Goal: Use online tool/utility: Utilize a website feature to perform a specific function

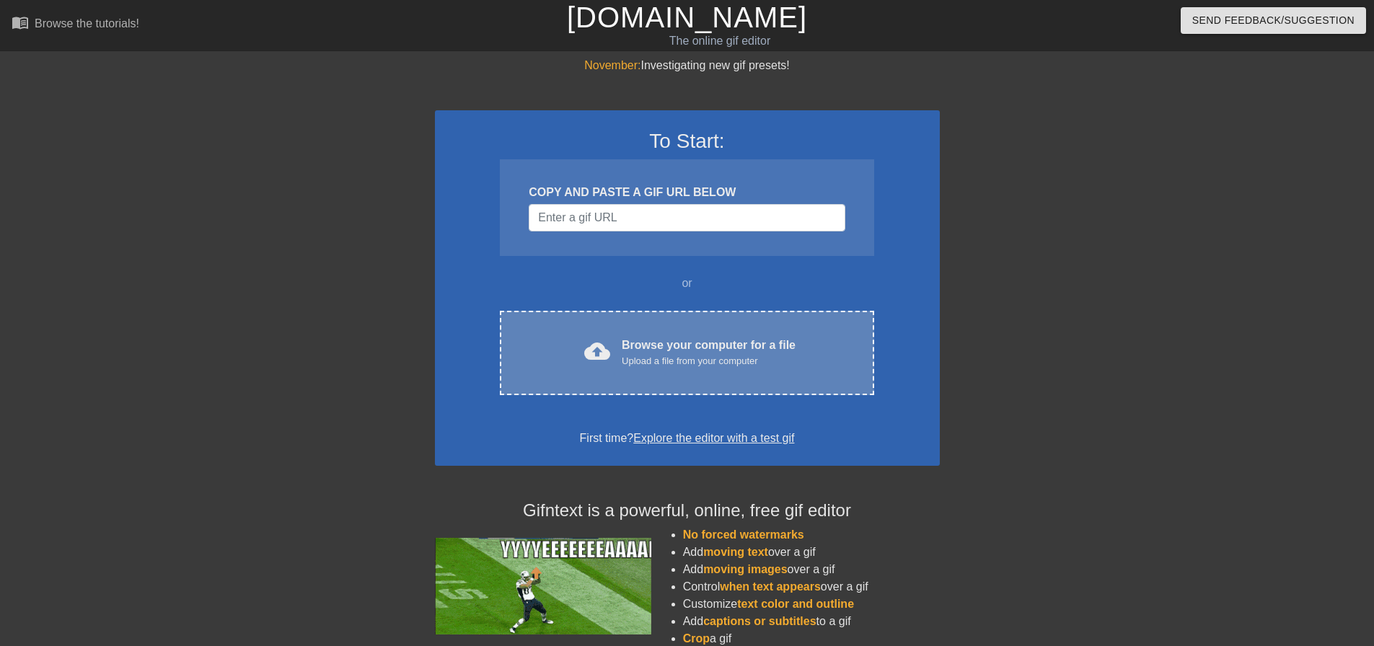
click at [775, 333] on div "cloud_upload Browse your computer for a file Upload a file from your computer C…" at bounding box center [687, 353] width 374 height 84
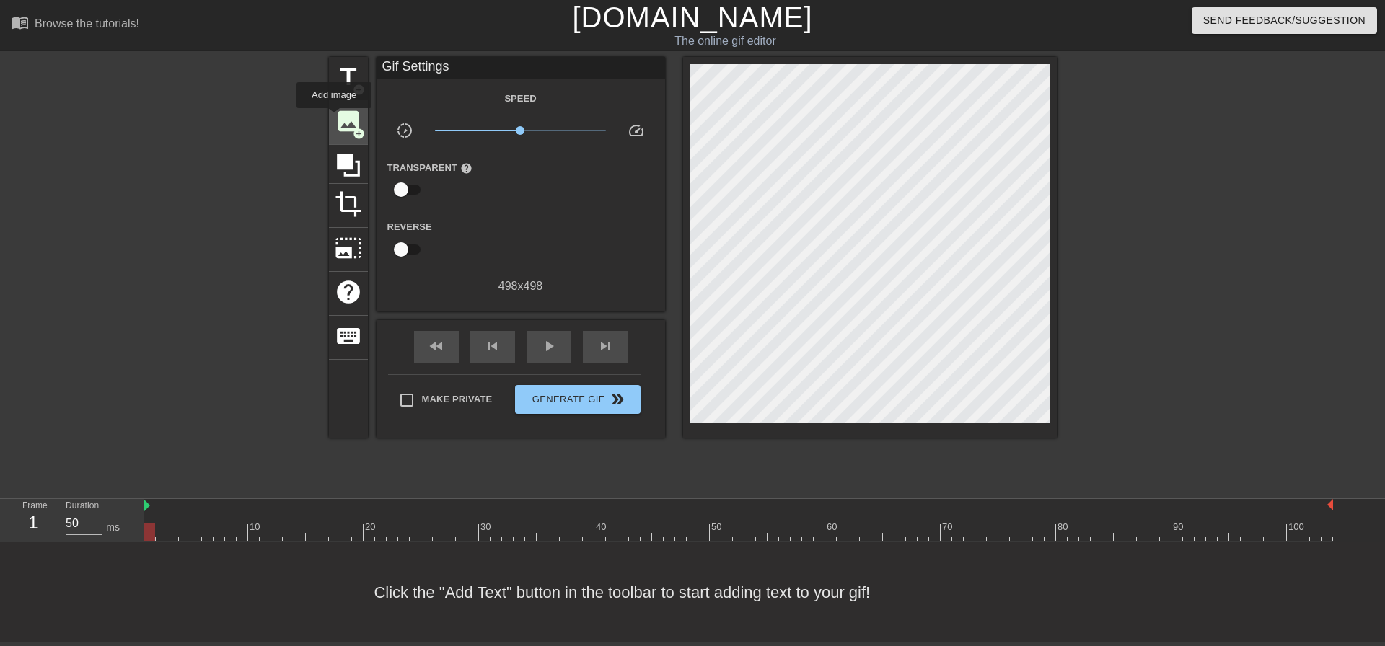
click at [335, 118] on span "image" at bounding box center [348, 120] width 27 height 27
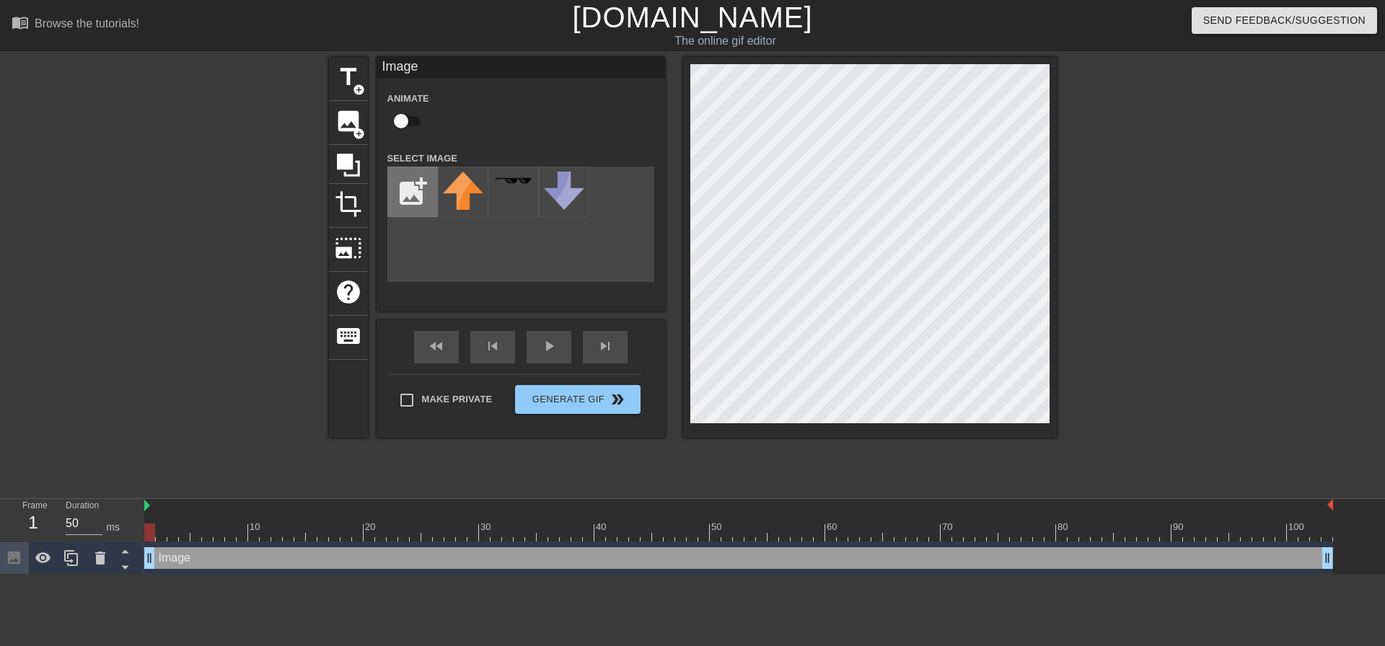
click at [407, 182] on input "file" at bounding box center [412, 191] width 49 height 49
type input "C:\fakepath\bint.png"
drag, startPoint x: 664, startPoint y: 206, endPoint x: 466, endPoint y: 187, distance: 198.5
click at [466, 187] on img at bounding box center [463, 192] width 40 height 40
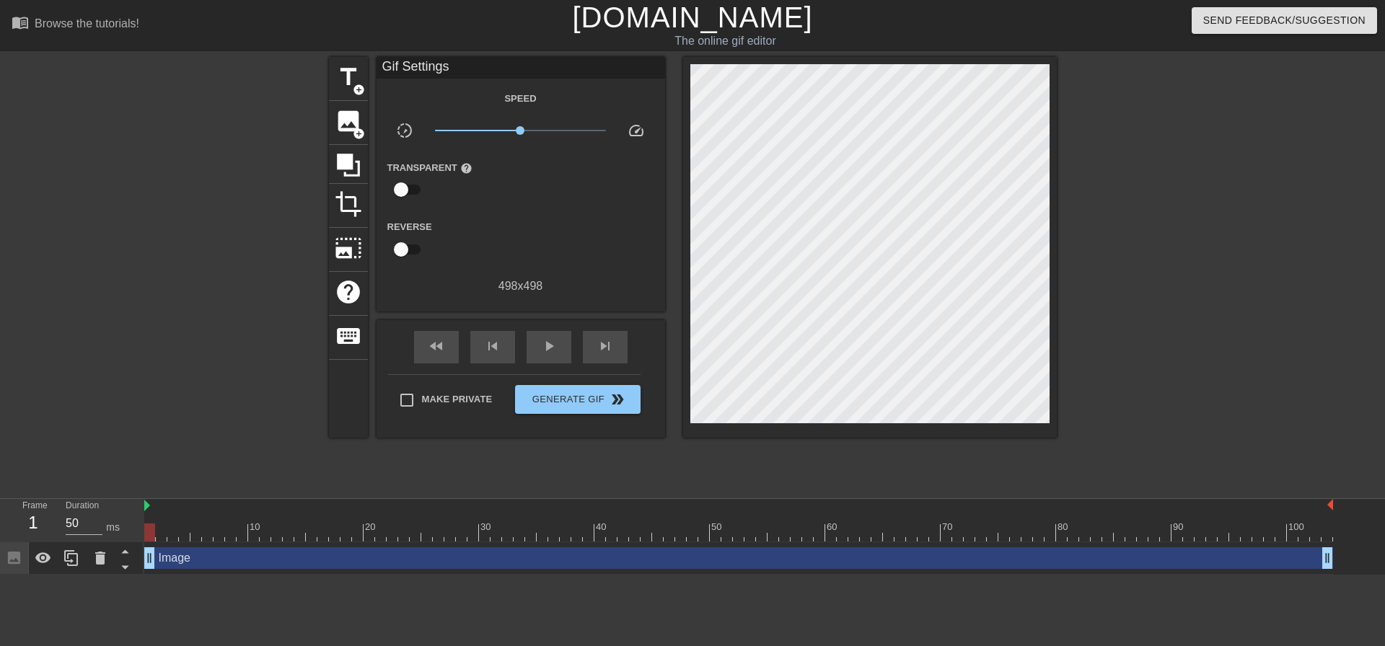
click at [1010, 425] on div at bounding box center [870, 247] width 374 height 381
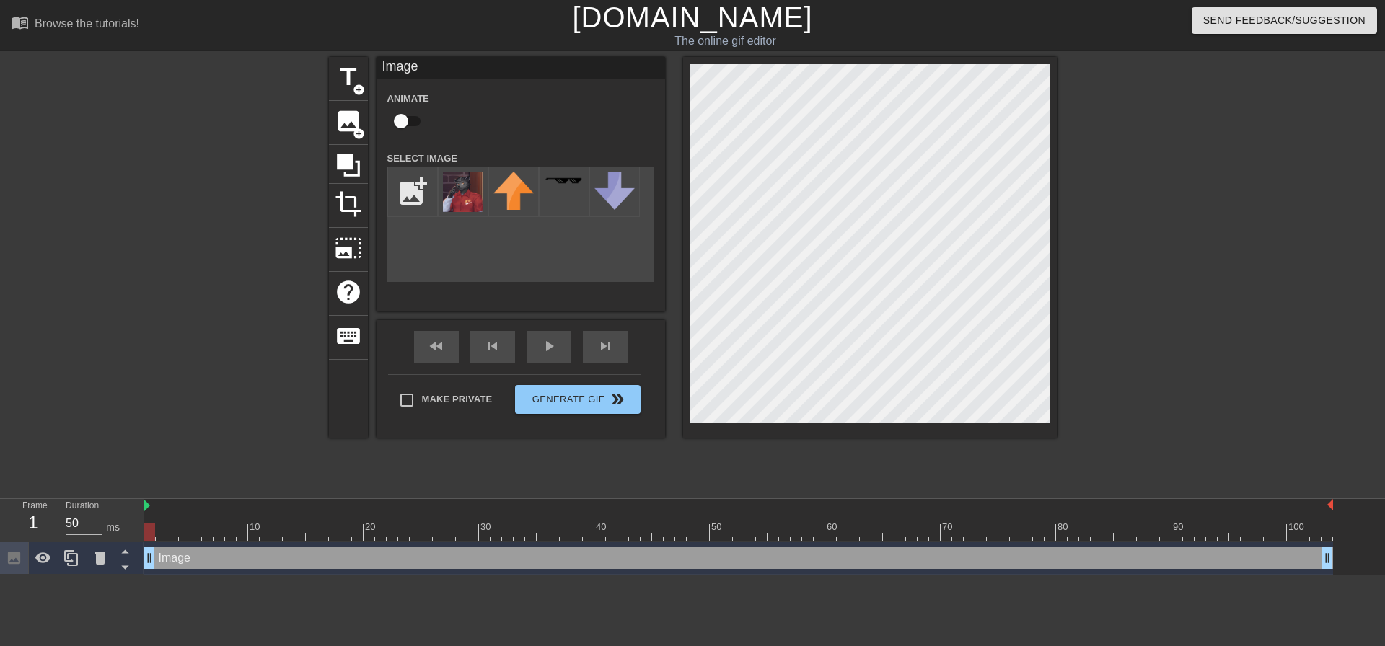
click at [1022, 427] on div at bounding box center [870, 247] width 374 height 381
click at [410, 181] on input "file" at bounding box center [412, 191] width 49 height 49
type input "C:\fakepath\bint.png"
click at [1075, 182] on div at bounding box center [1182, 273] width 216 height 433
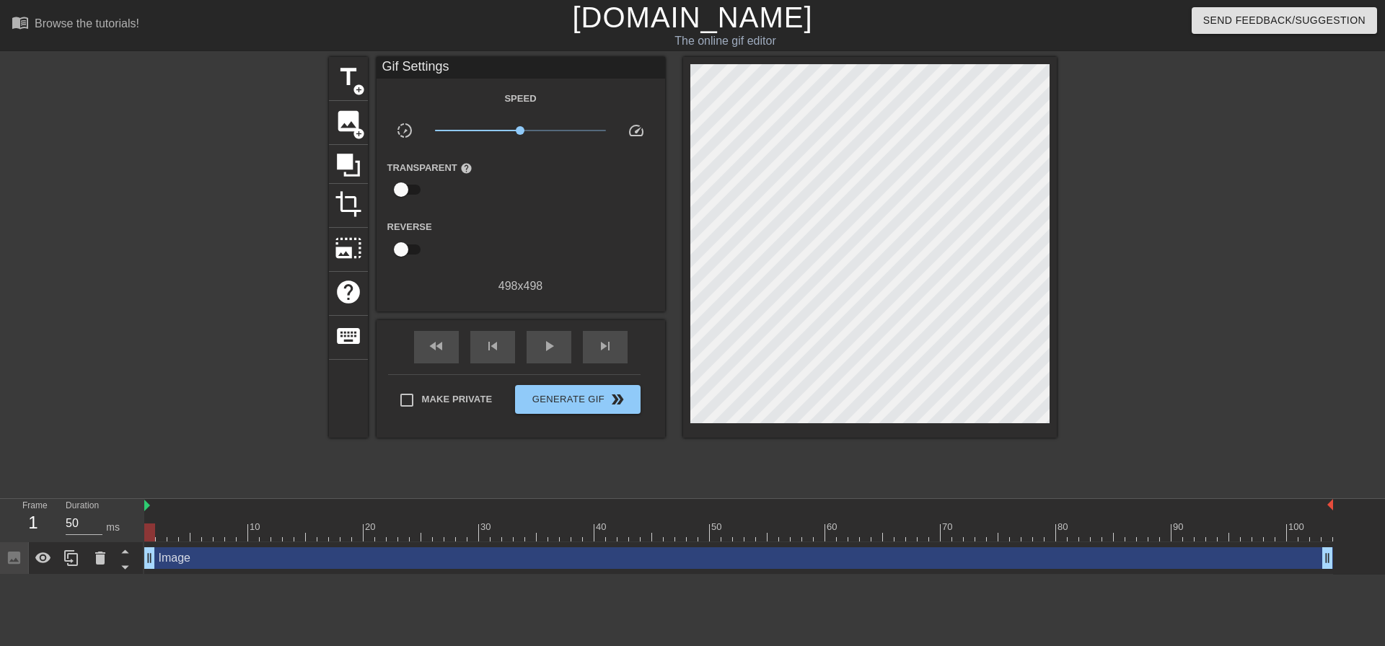
click at [317, 116] on div "title add_circle image add_circle crop photo_size_select_large help keyboard Gi…" at bounding box center [692, 273] width 1385 height 433
click at [335, 121] on span "image" at bounding box center [348, 120] width 27 height 27
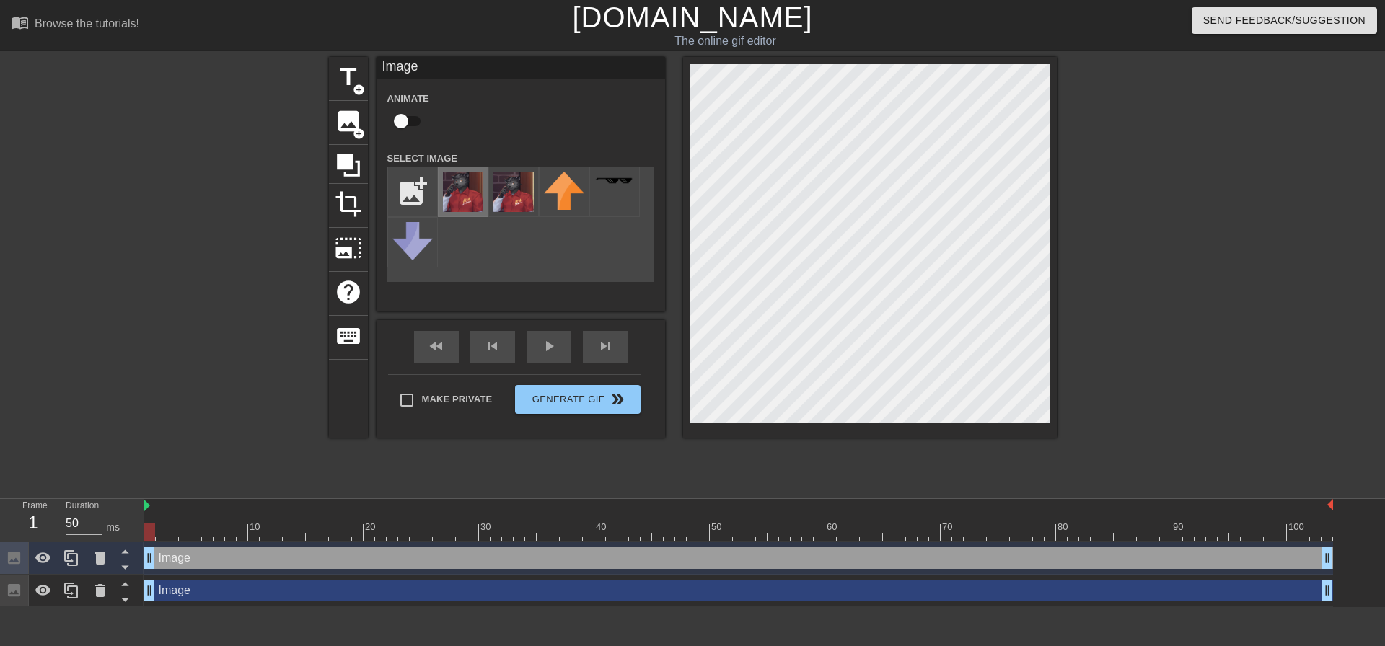
click at [441, 186] on div at bounding box center [463, 192] width 50 height 50
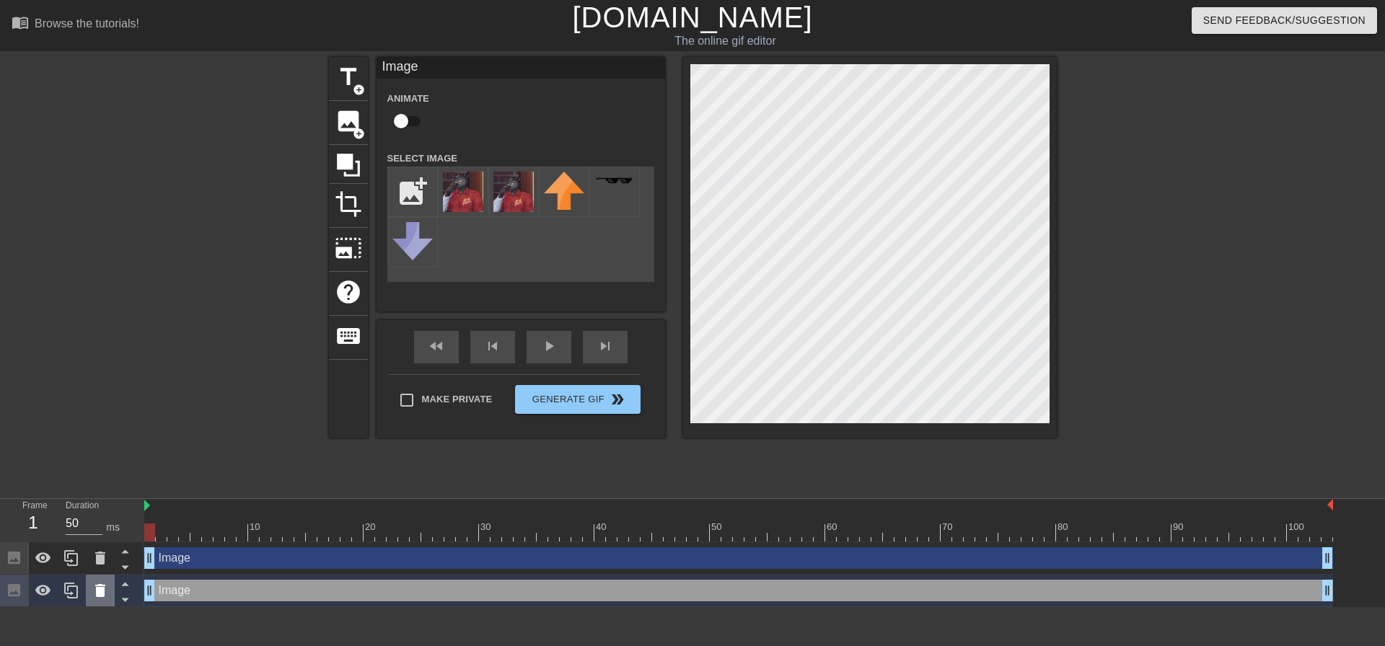
click at [105, 599] on icon at bounding box center [100, 590] width 17 height 17
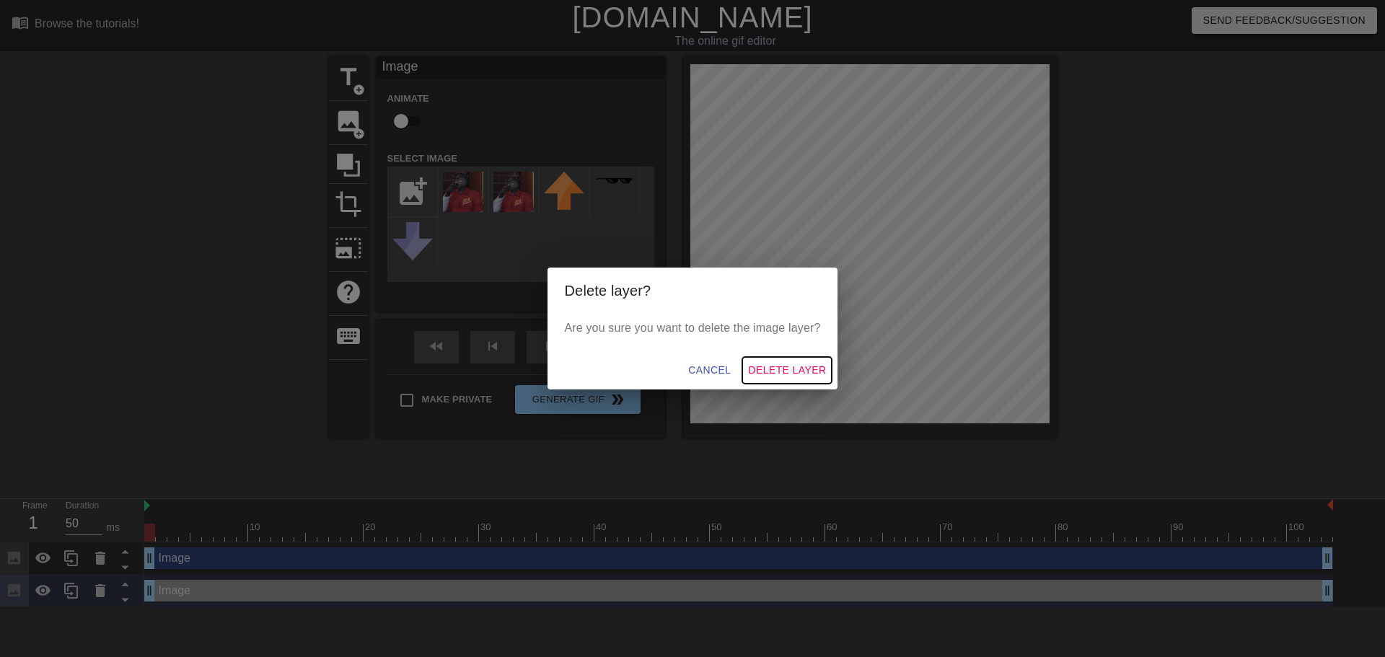
click at [754, 370] on span "Delete Layer" at bounding box center [787, 370] width 78 height 18
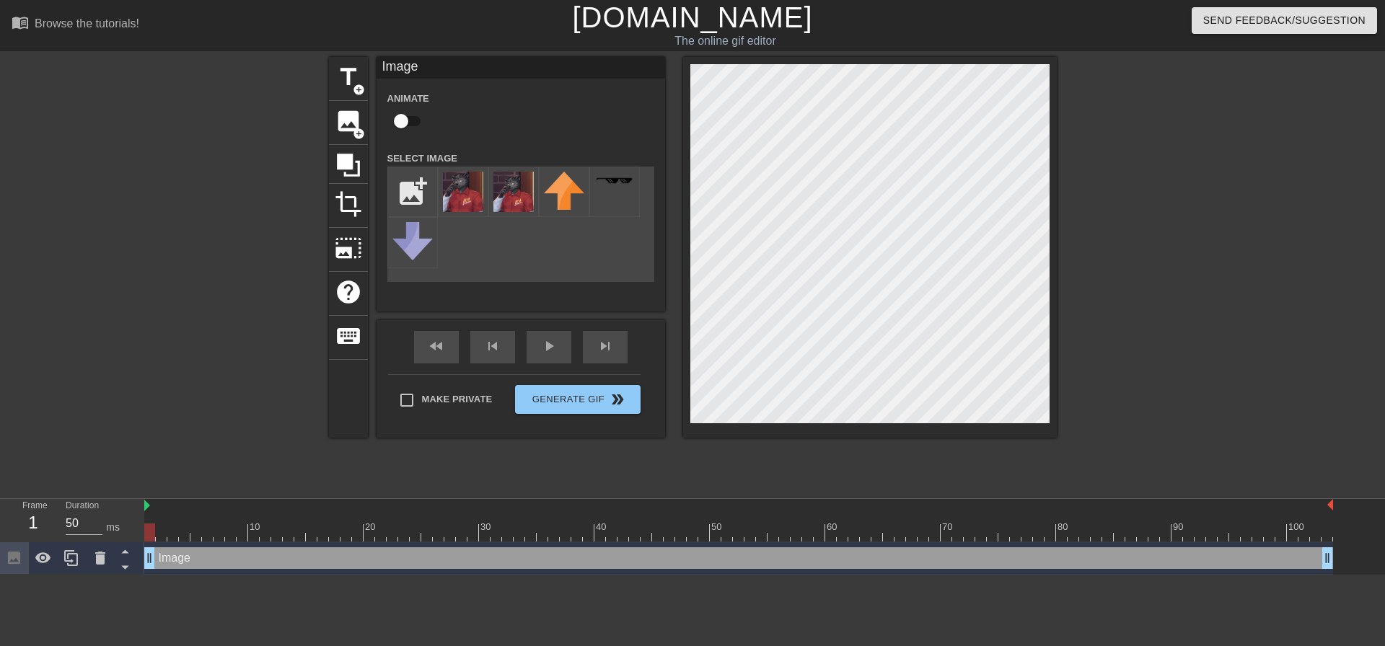
click at [1017, 423] on div at bounding box center [870, 247] width 374 height 381
click at [1052, 241] on div at bounding box center [870, 247] width 374 height 381
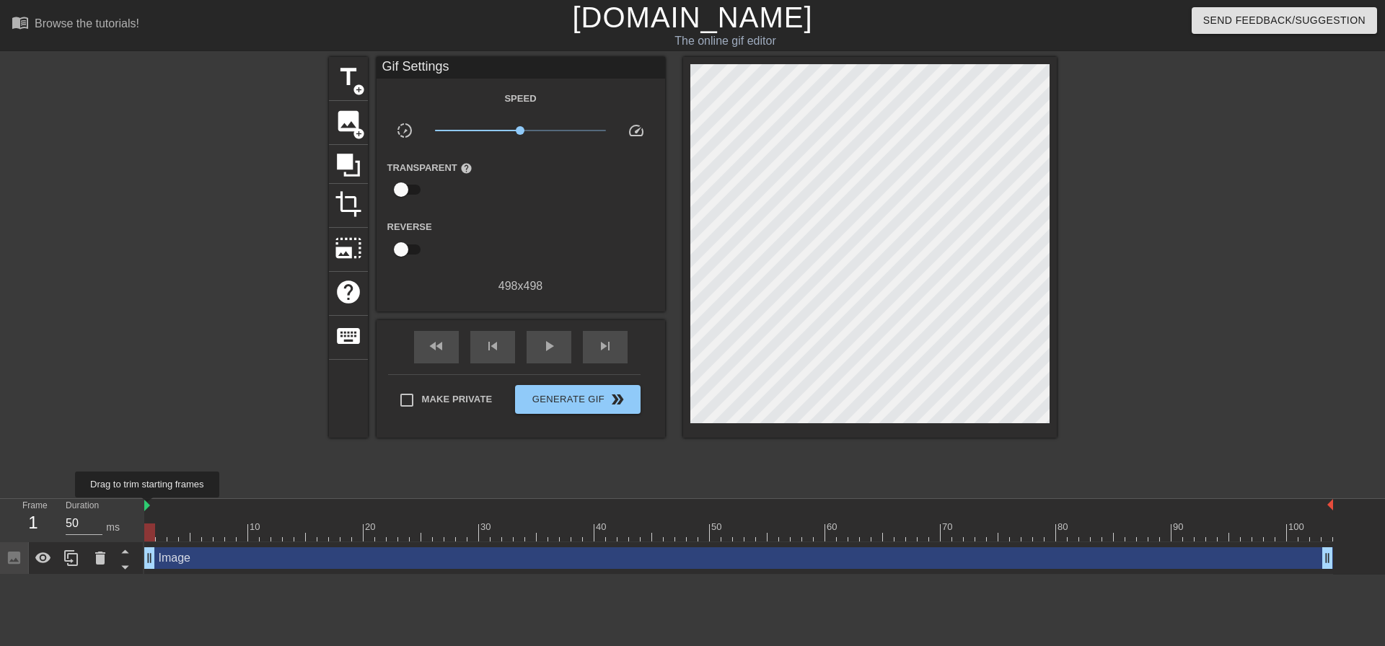
click at [148, 508] on img at bounding box center [147, 506] width 6 height 12
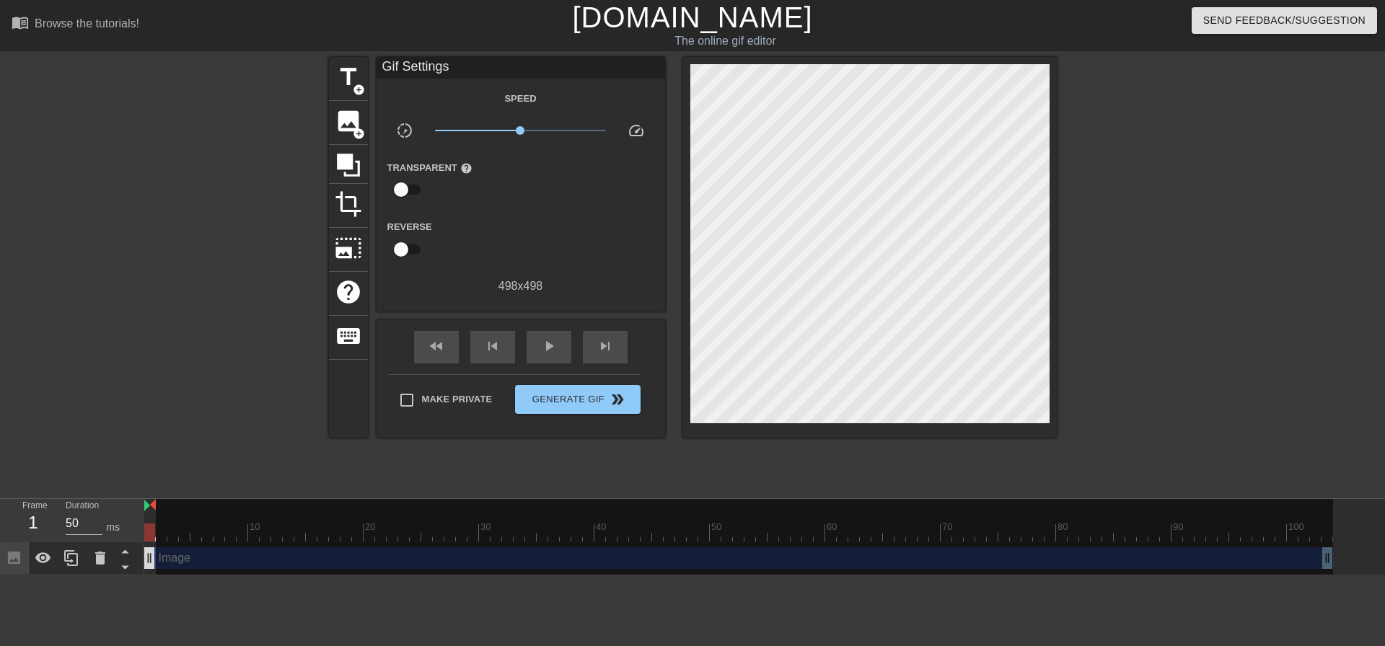
drag, startPoint x: 1334, startPoint y: 508, endPoint x: 152, endPoint y: 551, distance: 1182.8
click at [152, 551] on div "10 20 30 40 50 60 70 80 90 100 Image drag_handle drag_handle" at bounding box center [764, 537] width 1241 height 76
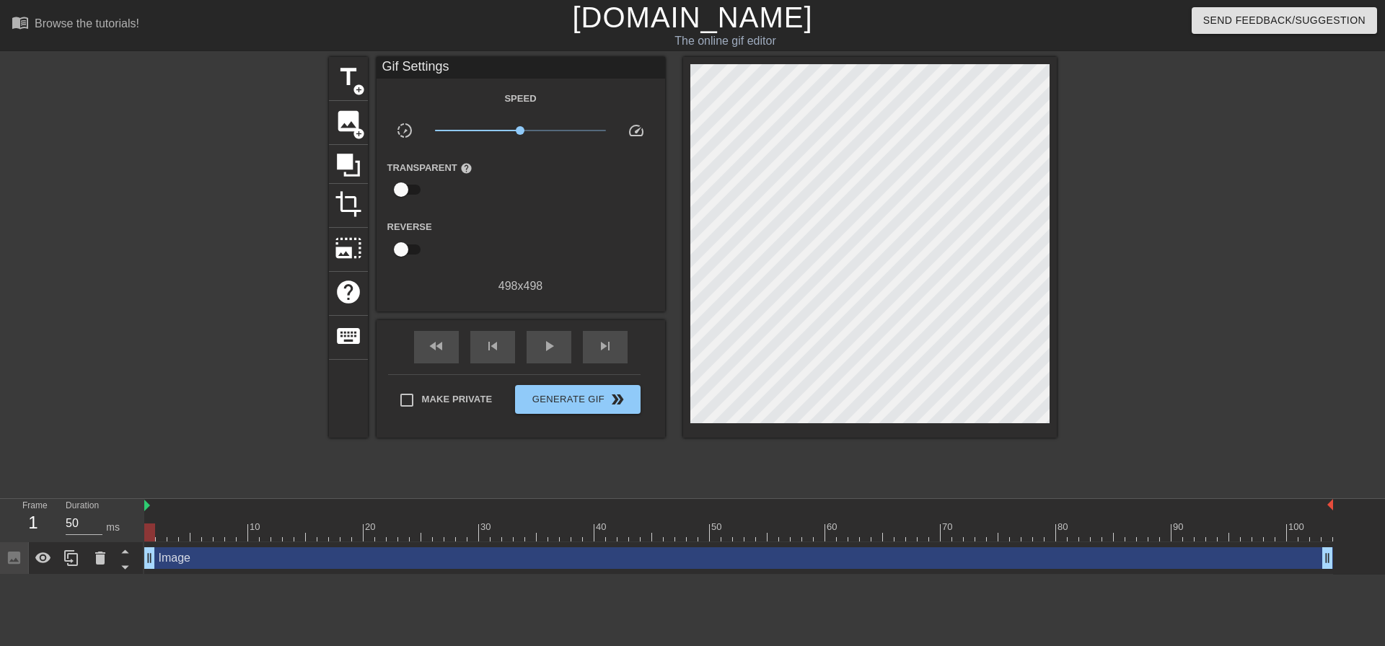
drag, startPoint x: 155, startPoint y: 505, endPoint x: 1384, endPoint y: 536, distance: 1229.4
click at [1373, 536] on div "10 20 30 40 50 60 70 80 90 100 Image drag_handle drag_handle" at bounding box center [764, 537] width 1241 height 76
drag, startPoint x: 211, startPoint y: 432, endPoint x: 183, endPoint y: 457, distance: 37.3
click at [211, 431] on div at bounding box center [203, 273] width 216 height 433
click at [343, 127] on div "image add_circle" at bounding box center [348, 123] width 39 height 44
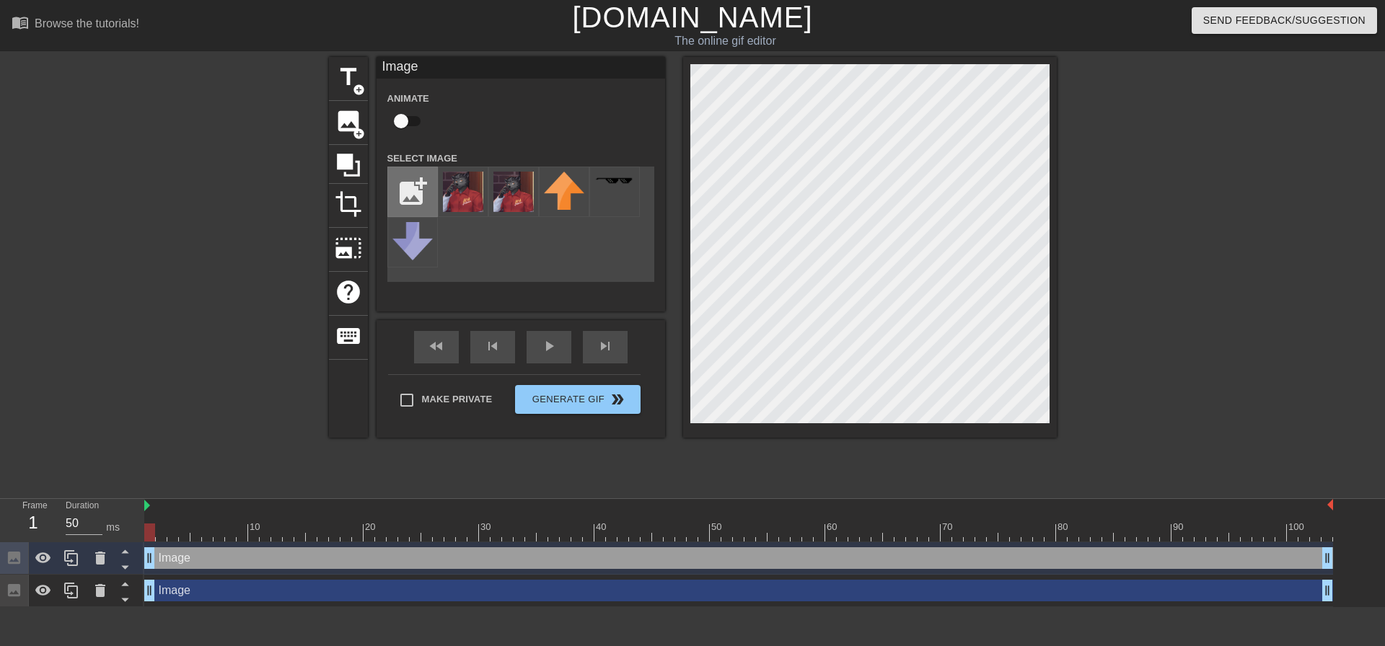
click at [428, 188] on input "file" at bounding box center [412, 191] width 49 height 49
type input "C:\fakepath\bint.png"
click at [232, 48] on div "menu_book Browse the tutorials!" at bounding box center [235, 25] width 447 height 50
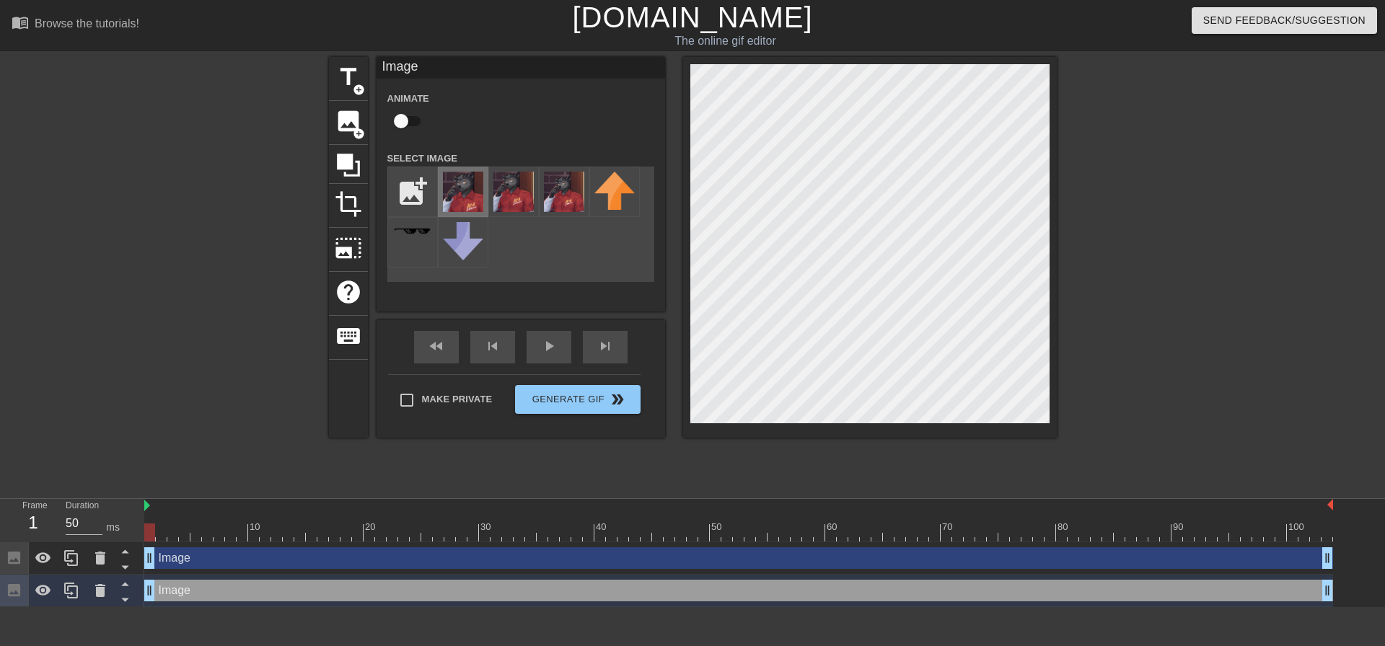
click at [470, 183] on img at bounding box center [463, 192] width 40 height 40
click at [105, 565] on icon at bounding box center [100, 558] width 17 height 17
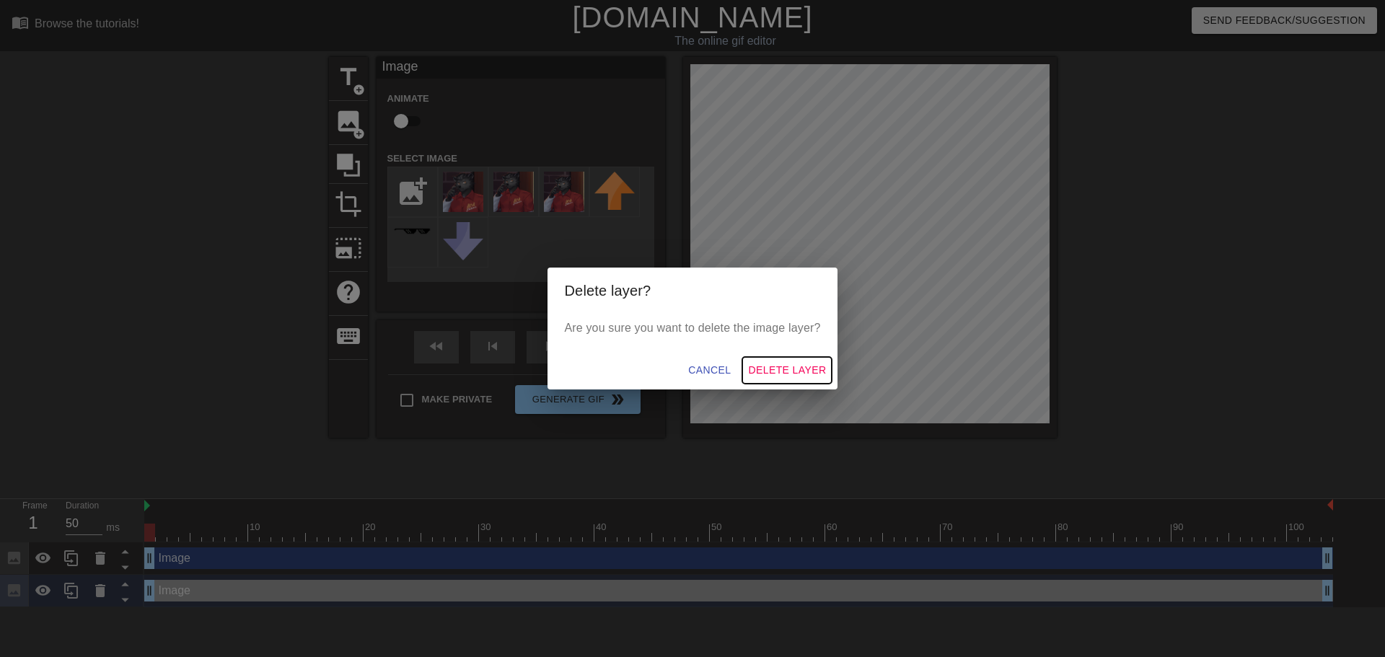
click at [799, 371] on span "Delete Layer" at bounding box center [787, 370] width 78 height 18
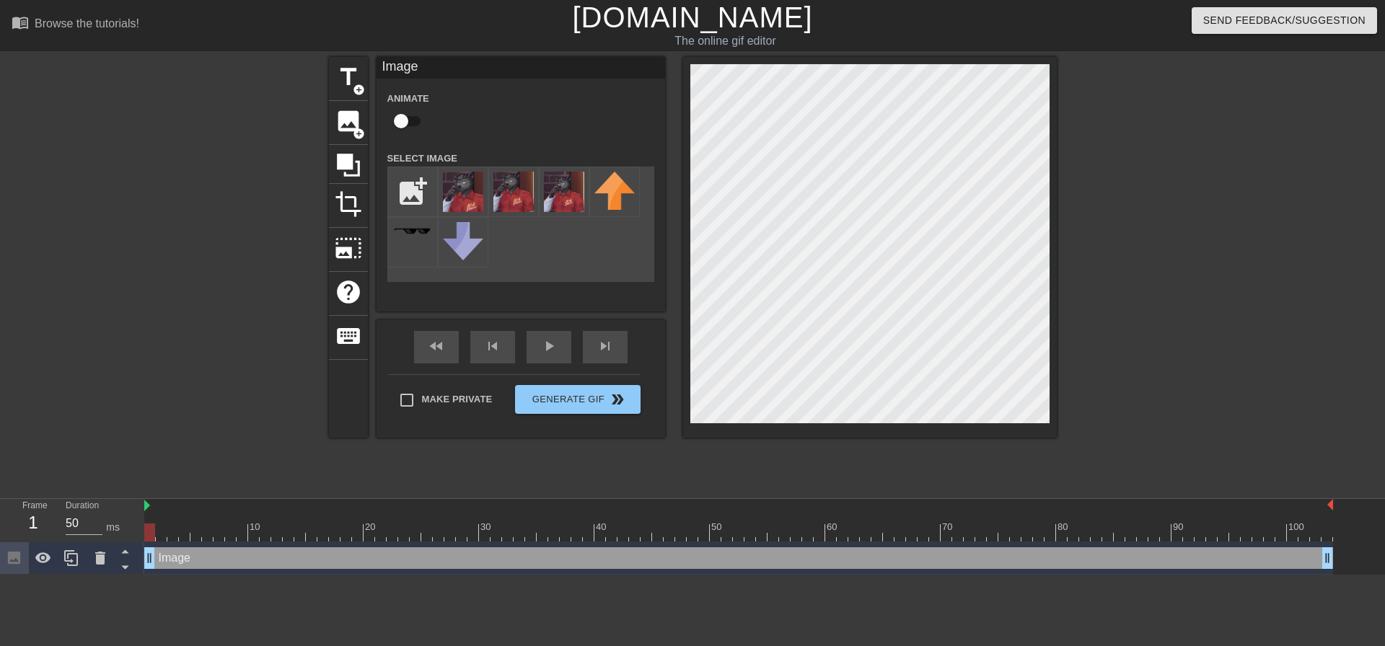
click at [1011, 425] on div at bounding box center [870, 247] width 374 height 381
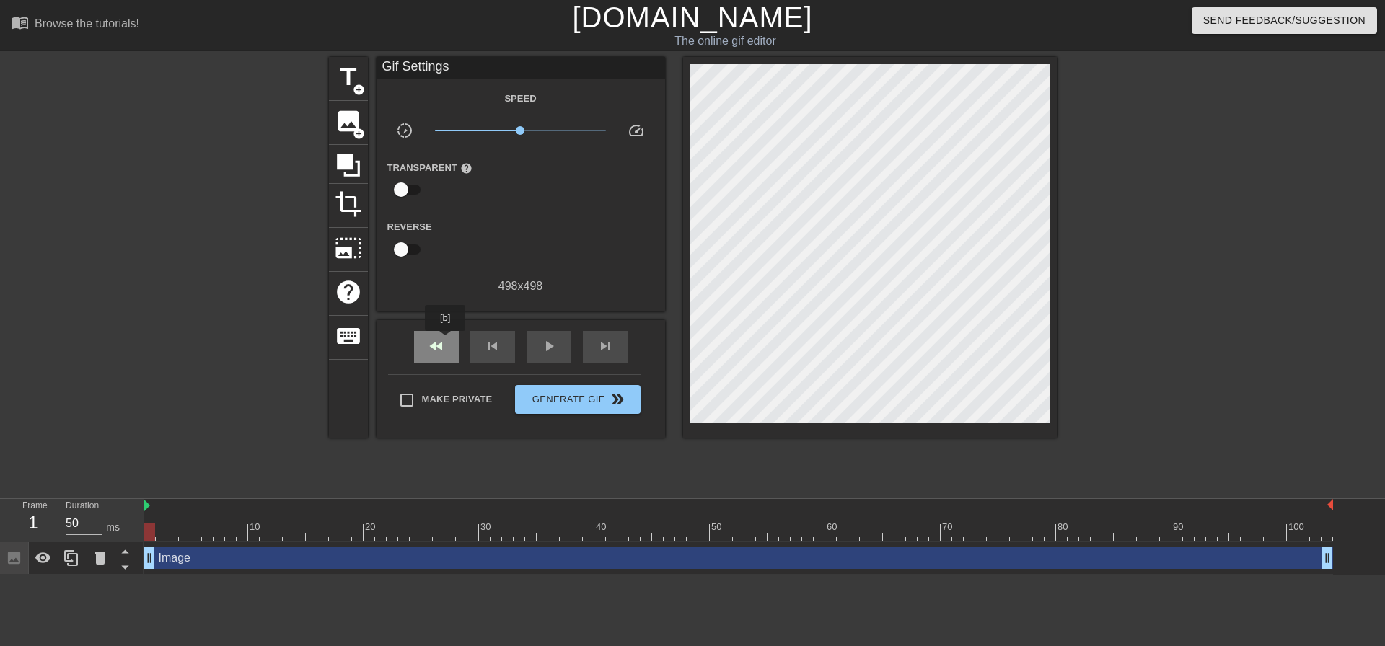
click at [446, 341] on div "fast_rewind" at bounding box center [436, 347] width 45 height 32
click at [454, 338] on div "fast_rewind" at bounding box center [436, 347] width 45 height 32
click at [455, 337] on div "fast_rewind" at bounding box center [436, 347] width 45 height 32
click at [608, 388] on button "Generate Gif double_arrow" at bounding box center [577, 399] width 125 height 29
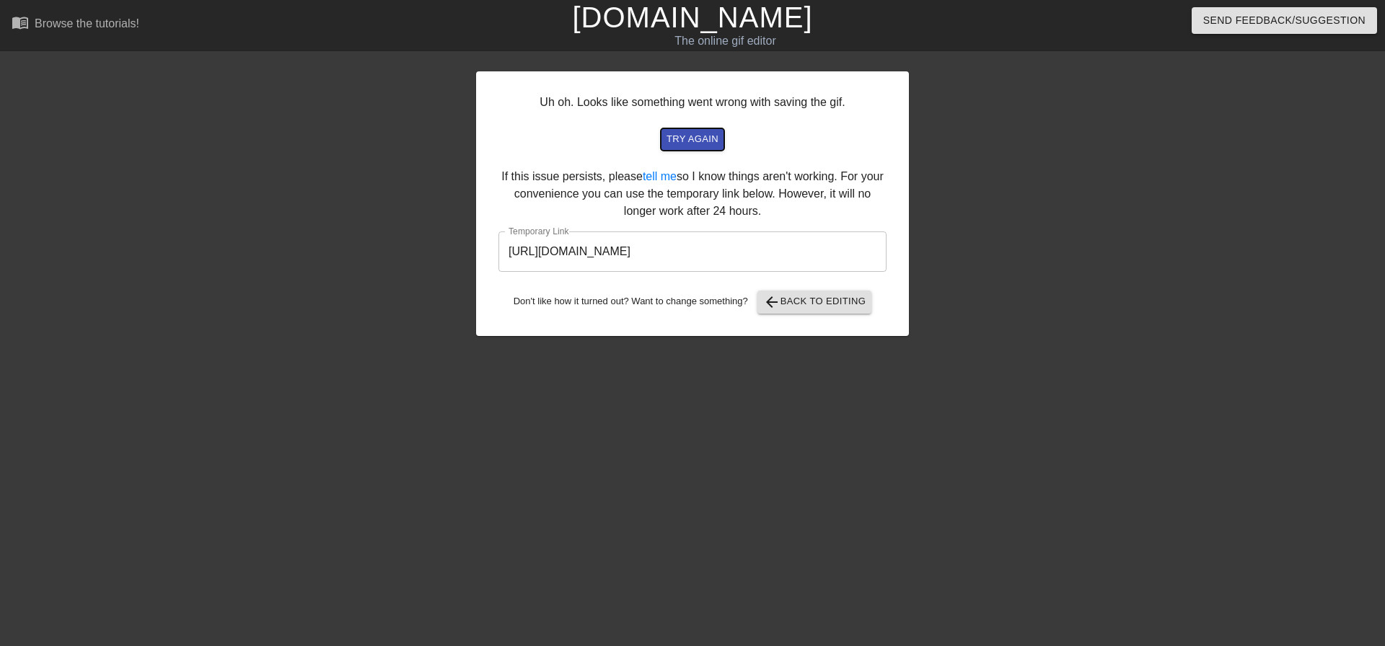
click at [701, 149] on button "try again" at bounding box center [692, 139] width 63 height 22
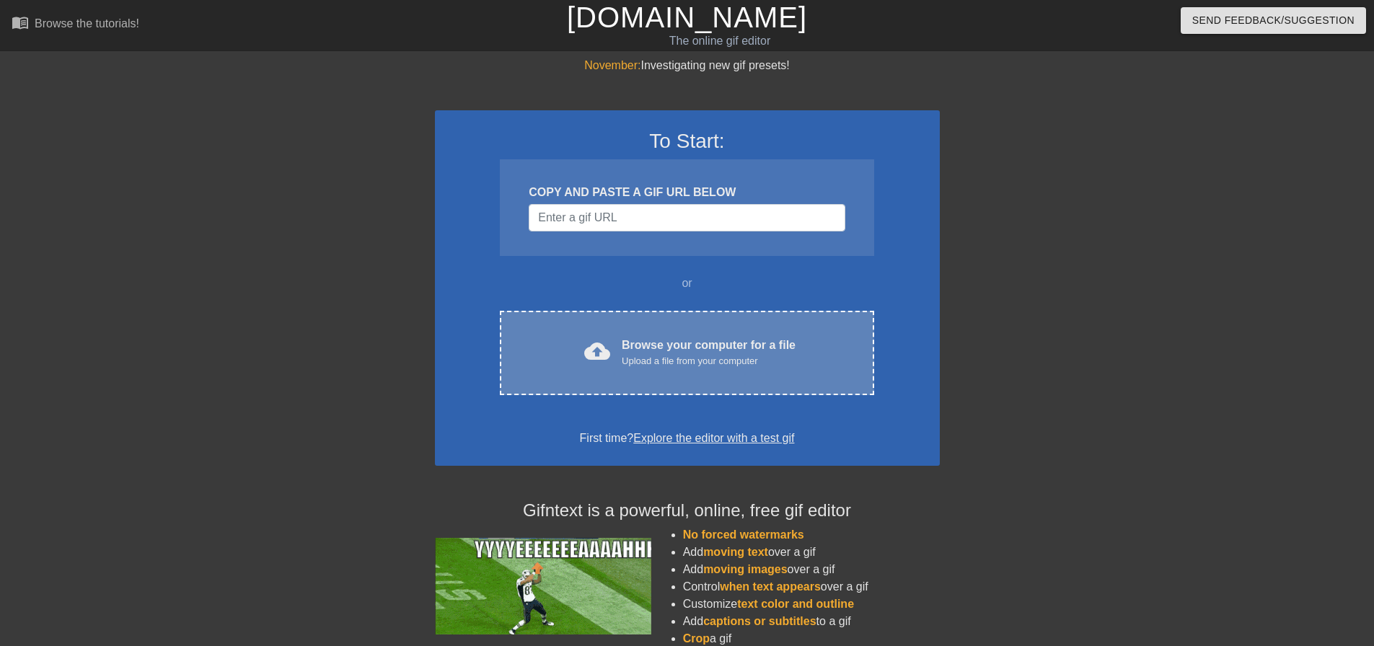
click at [655, 376] on div "cloud_upload Browse your computer for a file Upload a file from your computer C…" at bounding box center [687, 353] width 374 height 84
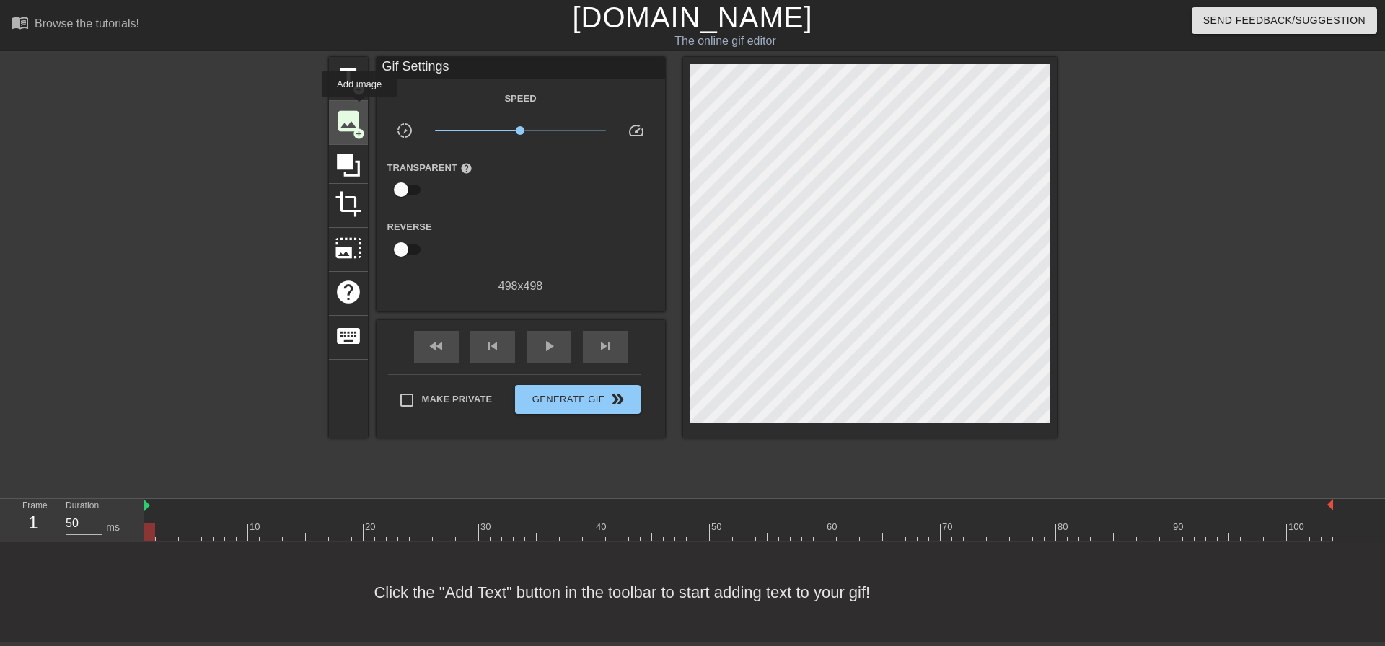
click at [360, 107] on span "image" at bounding box center [348, 120] width 27 height 27
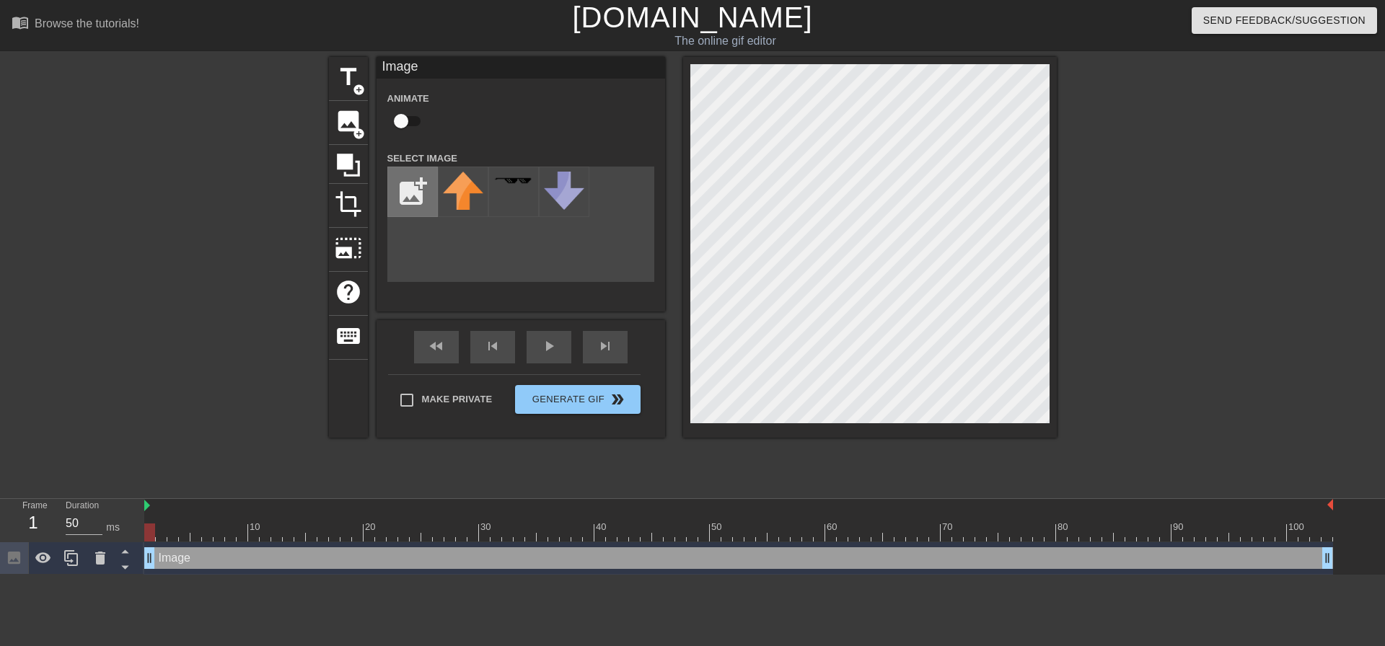
click at [418, 185] on input "file" at bounding box center [412, 191] width 49 height 49
type input "C:\fakepath\bint.png"
click at [467, 191] on img at bounding box center [463, 189] width 40 height 34
drag, startPoint x: 1010, startPoint y: 428, endPoint x: 1015, endPoint y: 434, distance: 7.7
click at [1015, 434] on div at bounding box center [870, 247] width 374 height 381
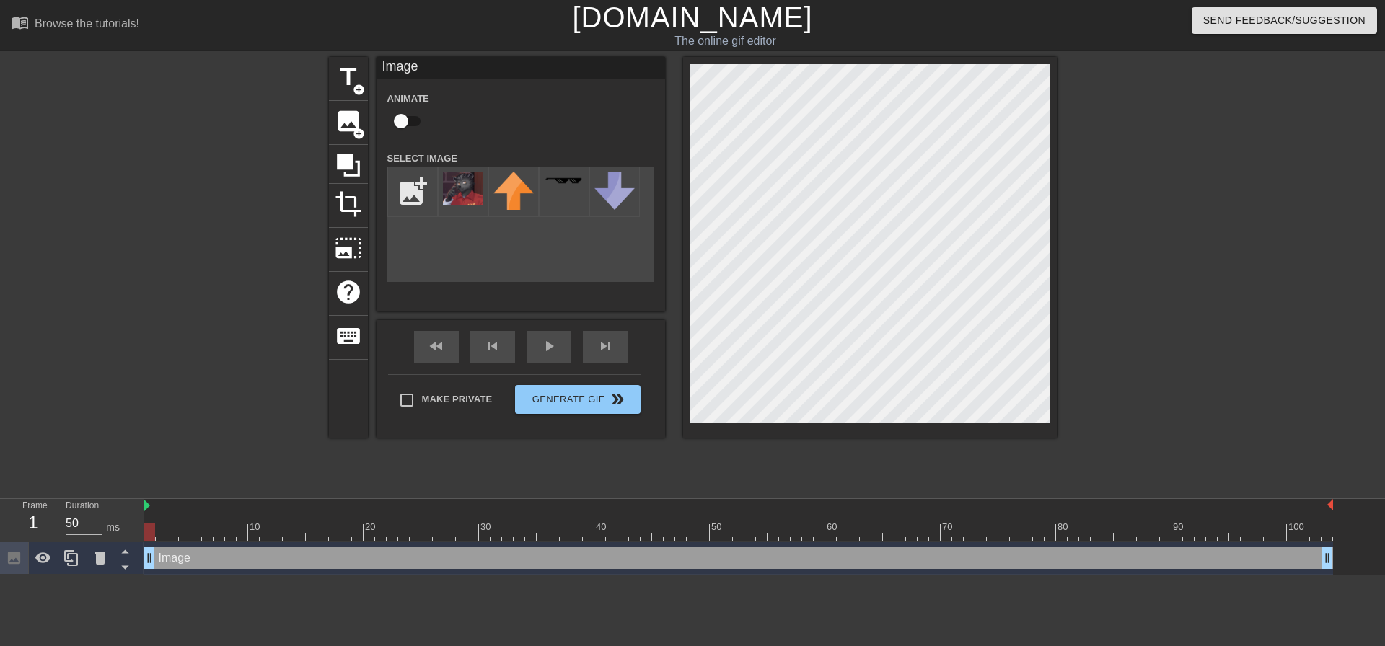
click at [1018, 431] on div at bounding box center [870, 247] width 374 height 381
click at [1116, 296] on div at bounding box center [1182, 273] width 216 height 433
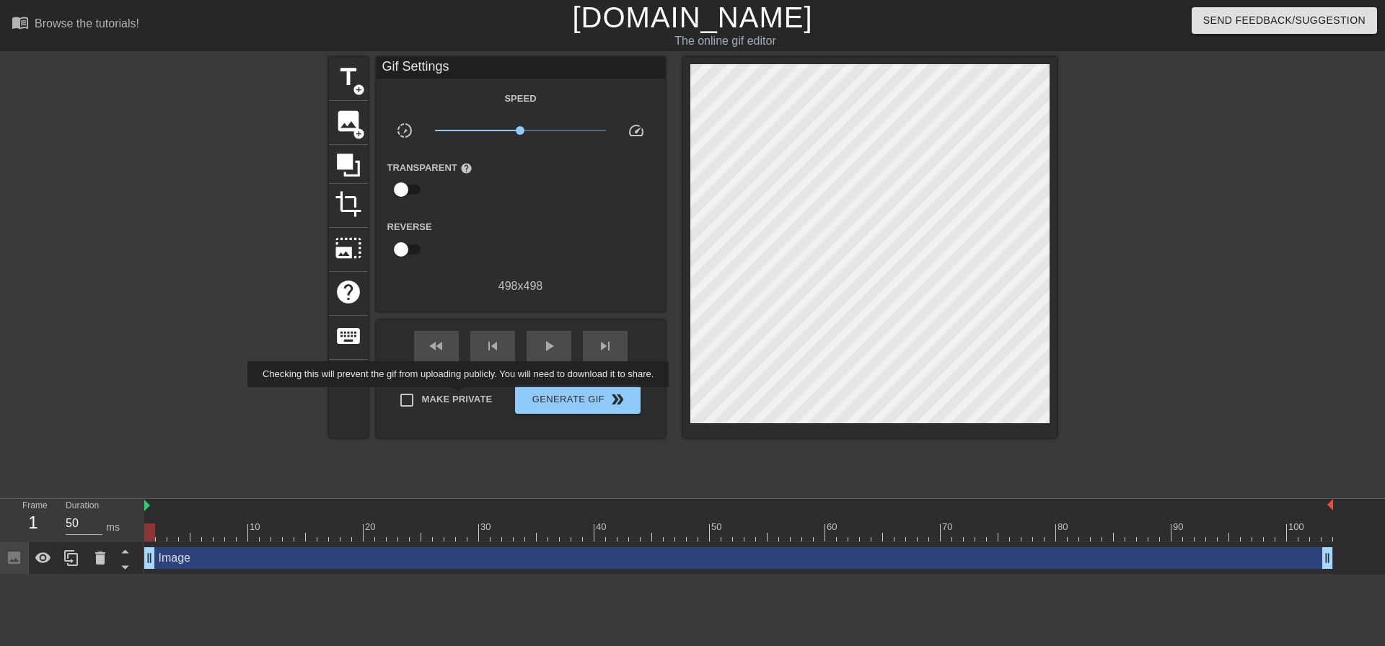
click at [464, 397] on span "Make Private" at bounding box center [457, 399] width 71 height 14
click at [422, 397] on input "Make Private" at bounding box center [407, 400] width 30 height 30
checkbox input "true"
click at [599, 408] on button "Generate Gif double_arrow" at bounding box center [577, 399] width 125 height 29
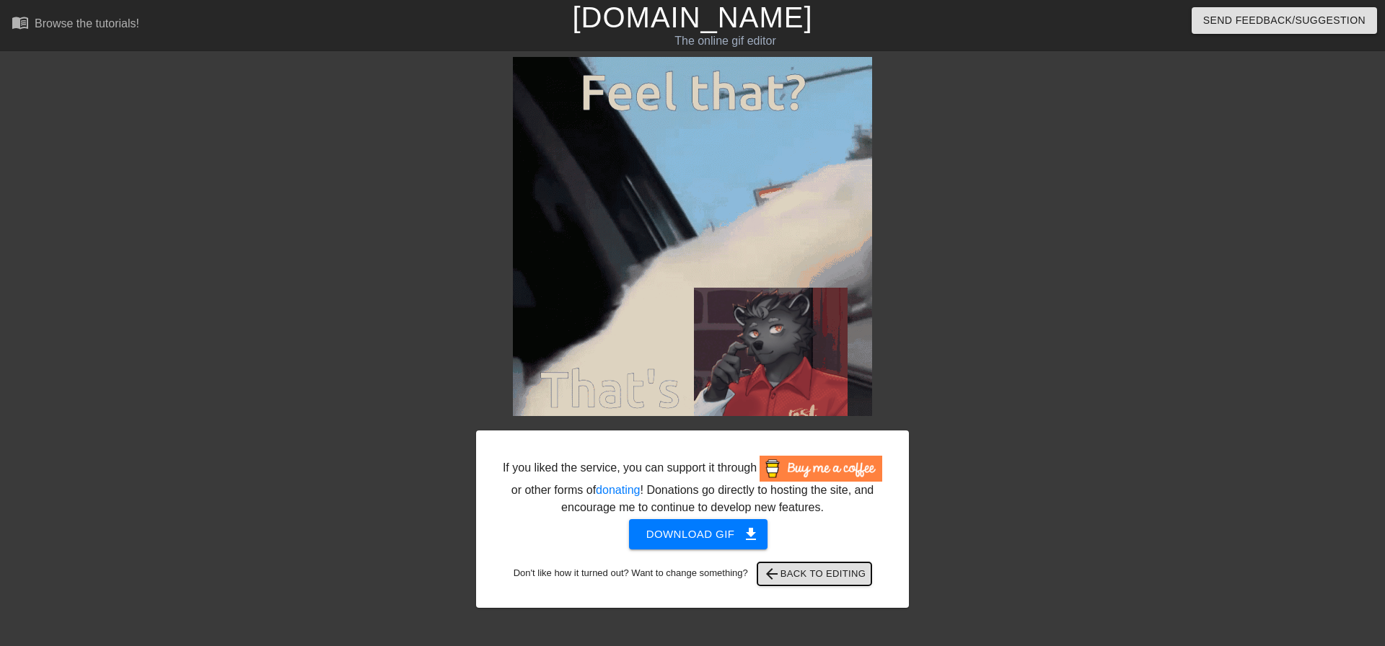
click at [845, 576] on span "arrow_back Back to Editing" at bounding box center [814, 573] width 103 height 17
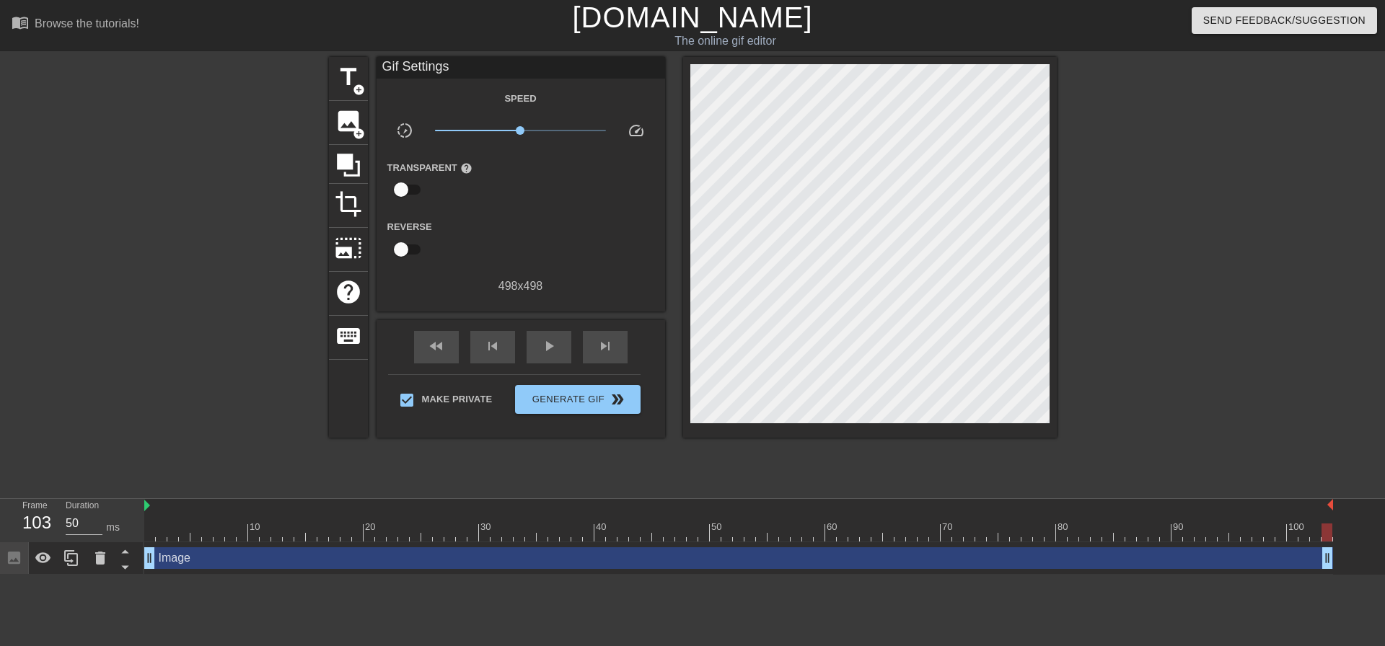
drag, startPoint x: 498, startPoint y: 283, endPoint x: 477, endPoint y: 258, distance: 32.8
click at [500, 283] on div "498 x 498" at bounding box center [520, 286] width 288 height 17
click at [345, 157] on icon at bounding box center [348, 165] width 23 height 23
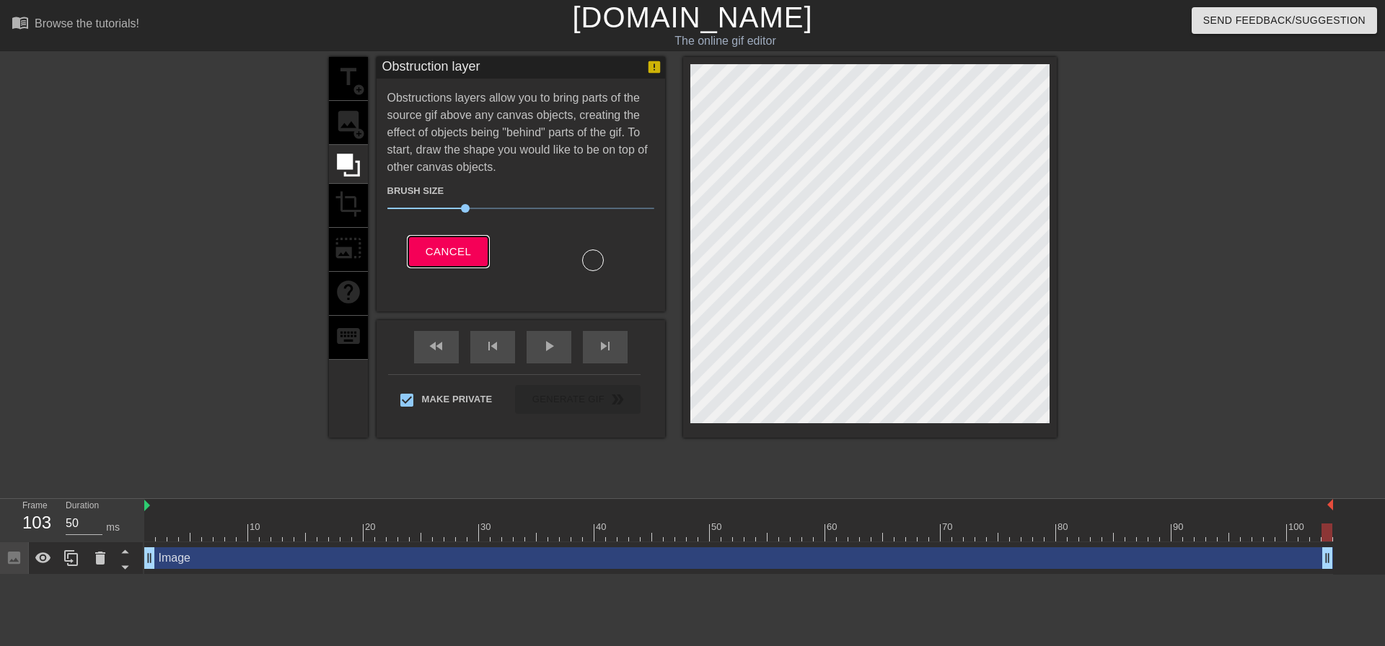
click at [420, 248] on button "Cancel" at bounding box center [448, 252] width 80 height 30
